Goal: Check status

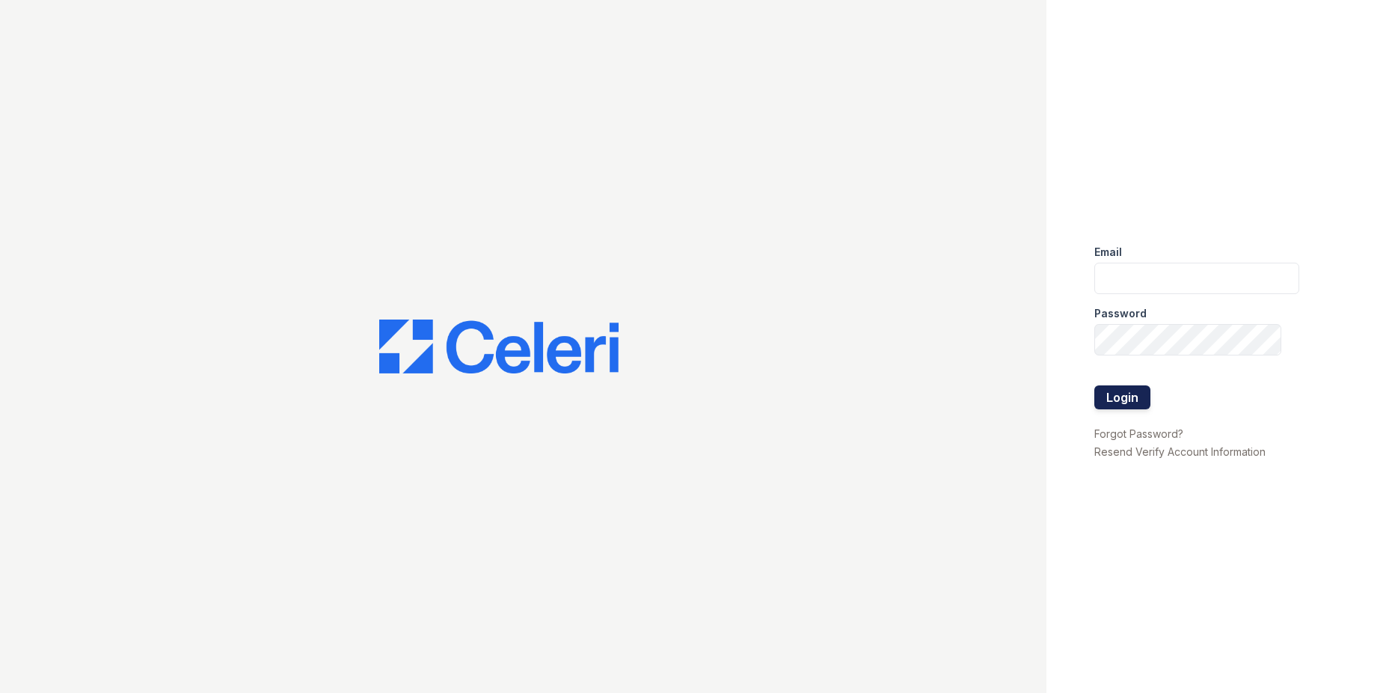
type input "[EMAIL_ADDRESS][DOMAIN_NAME]"
click at [1115, 397] on button "Login" at bounding box center [1122, 397] width 56 height 24
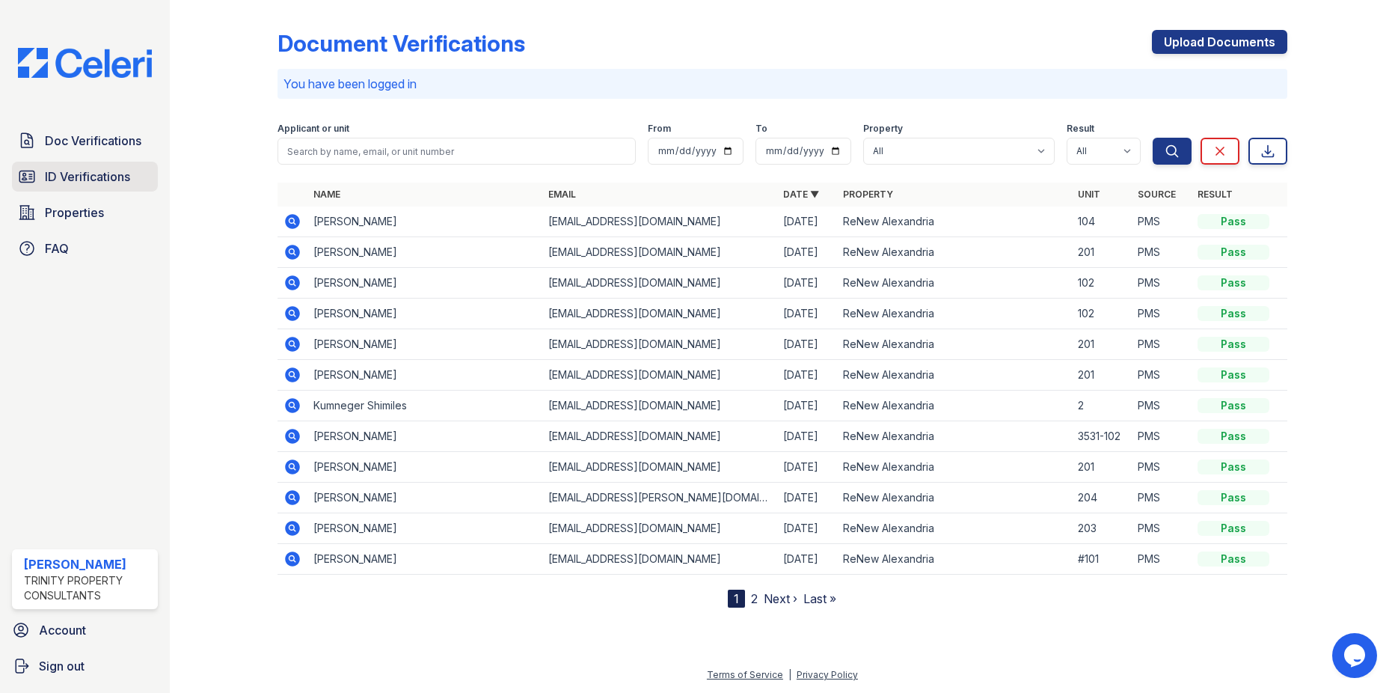
click at [108, 172] on span "ID Verifications" at bounding box center [87, 177] width 85 height 18
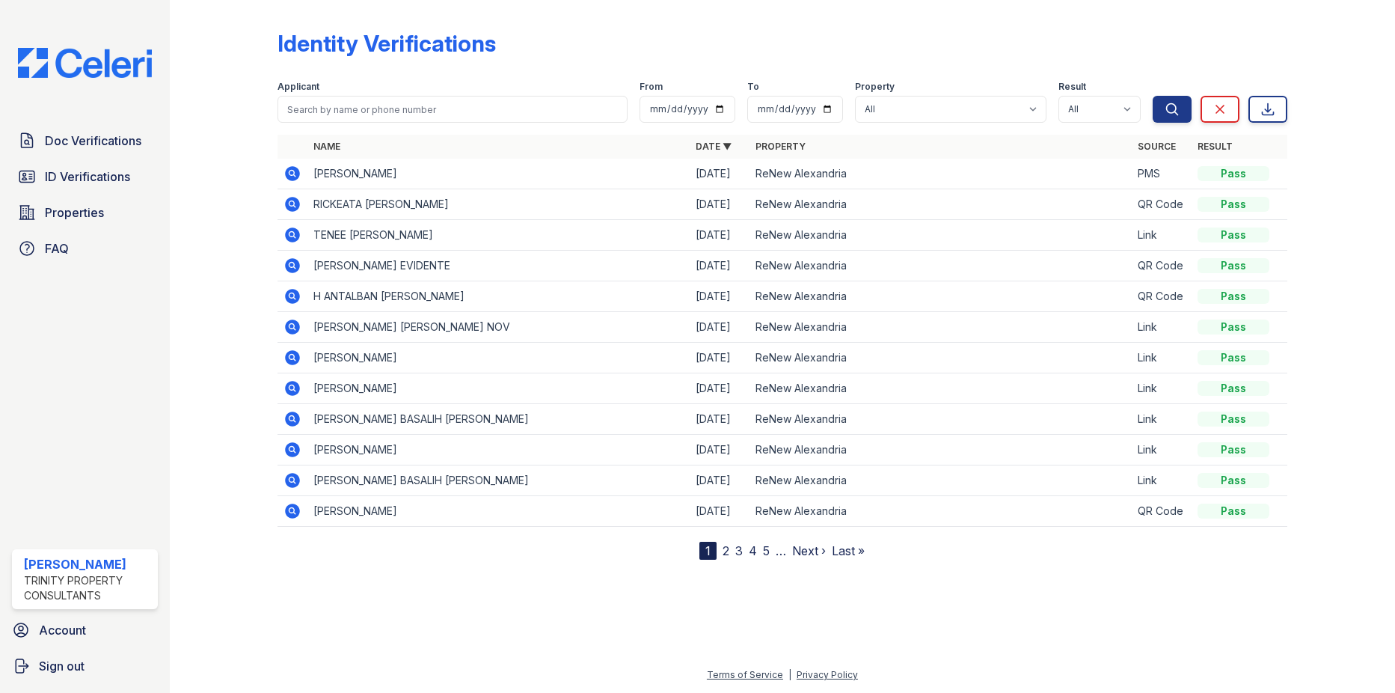
click at [293, 174] on icon at bounding box center [292, 173] width 4 height 4
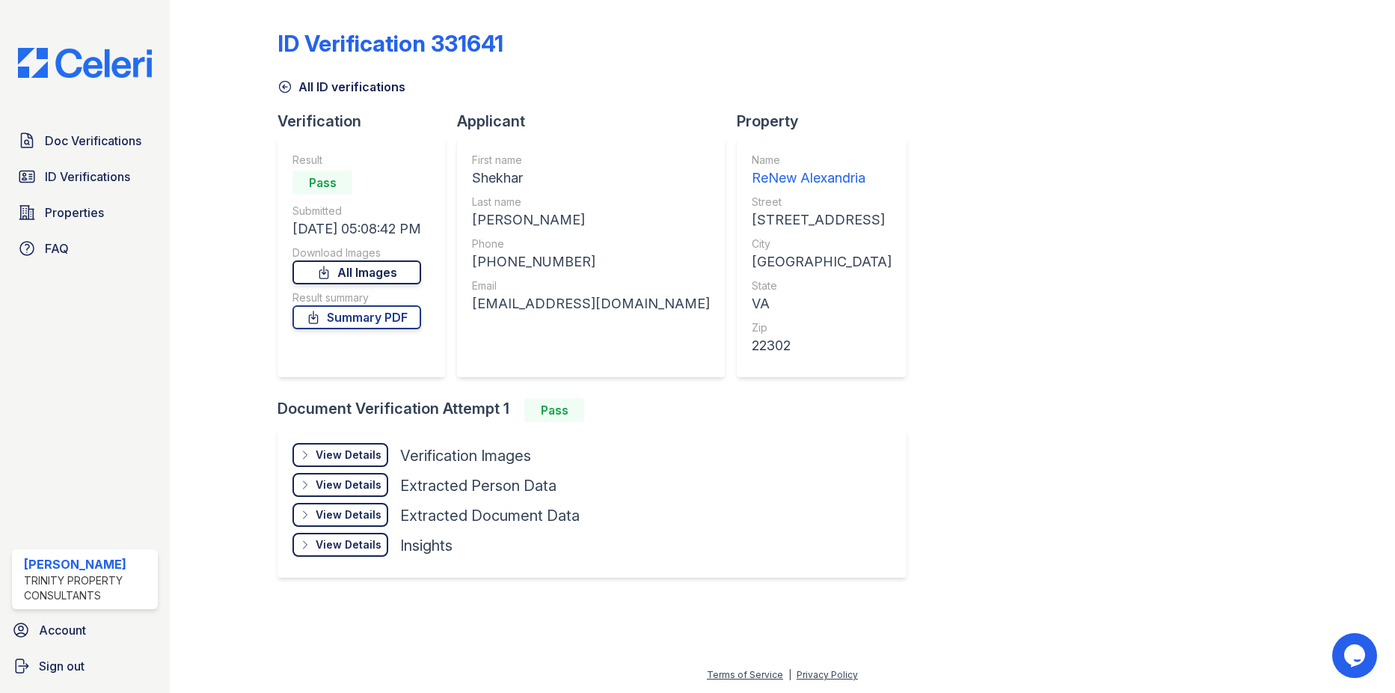
click at [379, 266] on link "All Images" at bounding box center [356, 272] width 129 height 24
click at [360, 314] on link "Summary PDF" at bounding box center [356, 317] width 129 height 24
